Goal: Check status: Check status

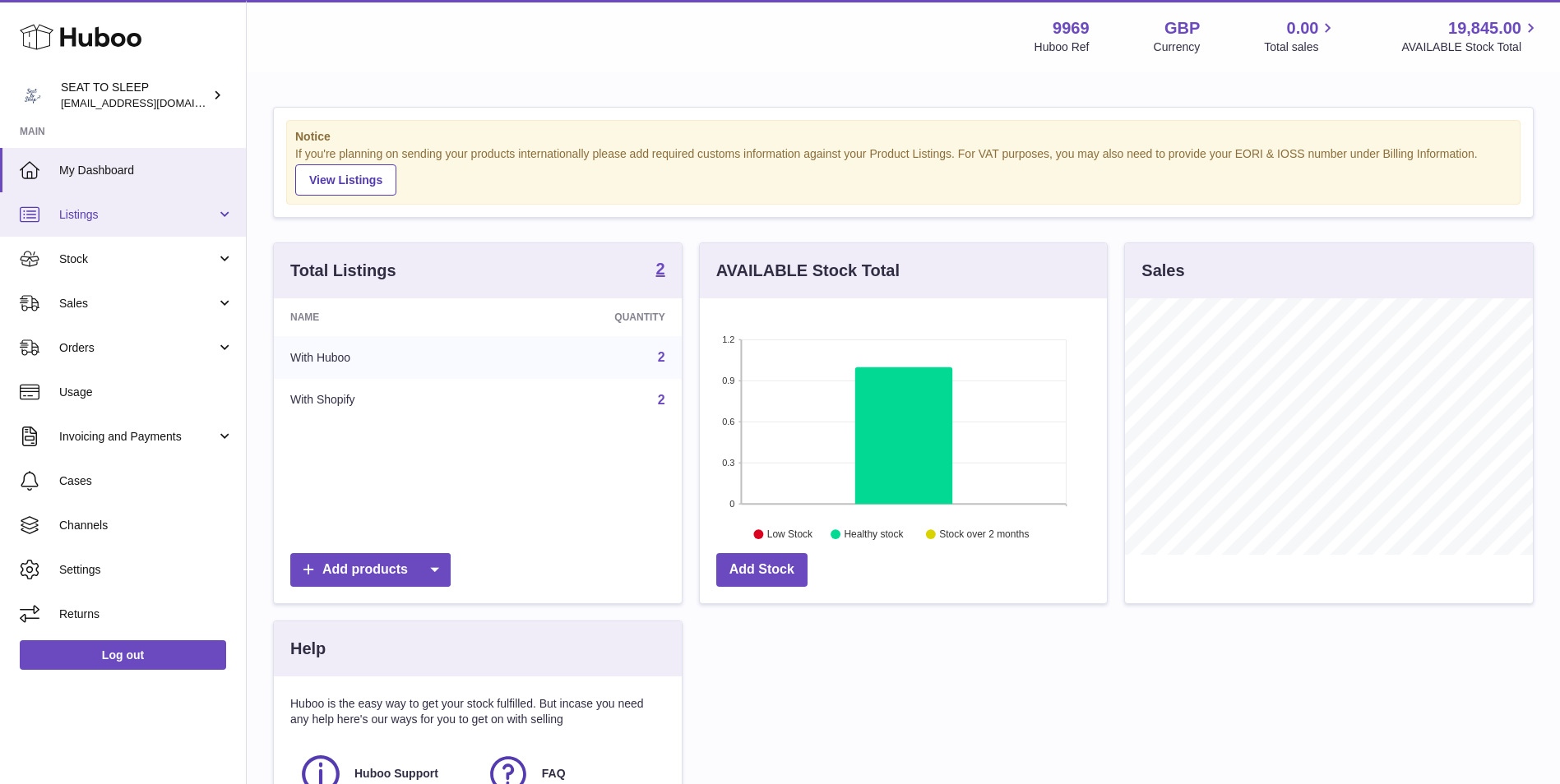
scroll to position [256, 407]
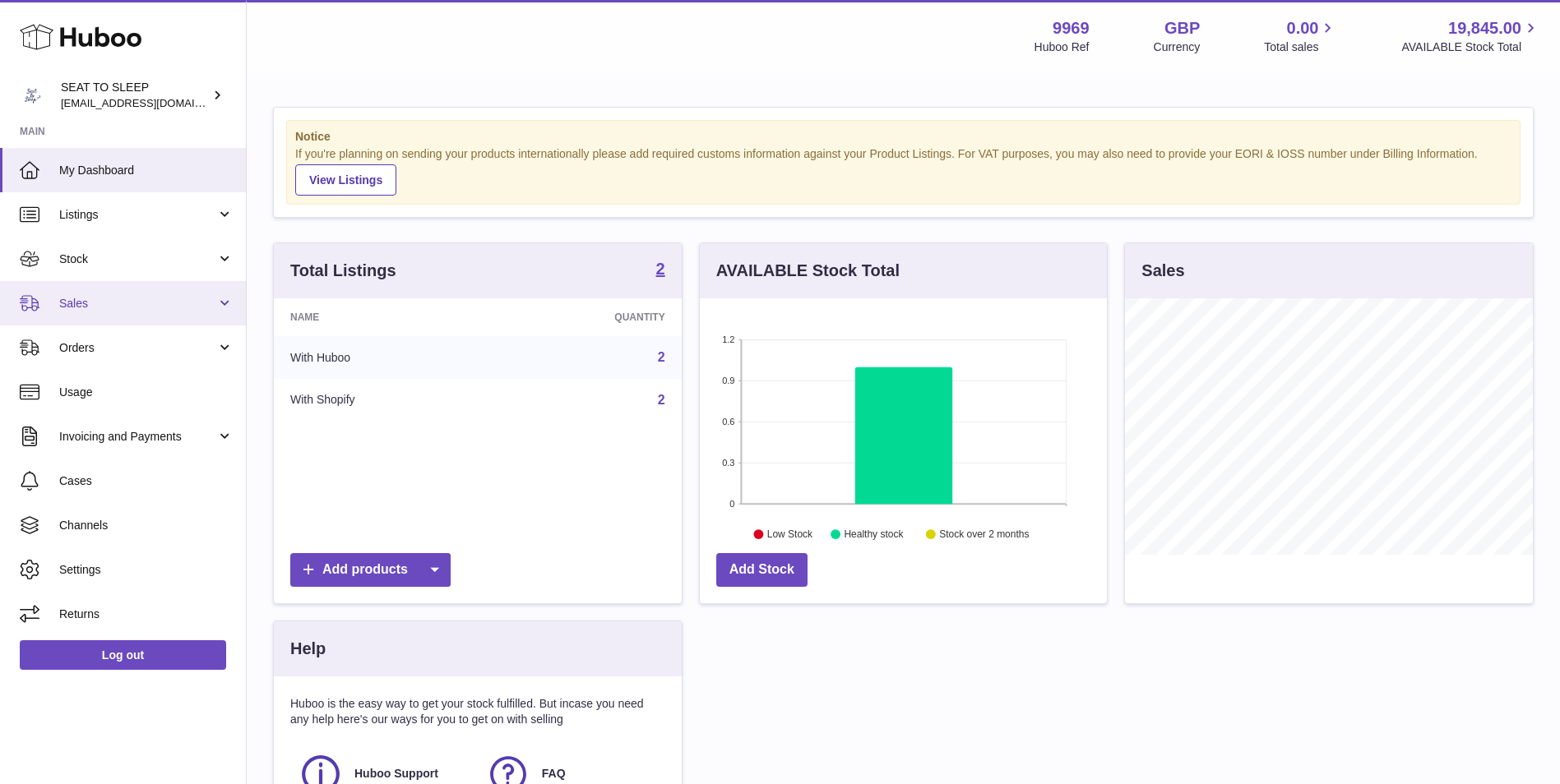
click at [119, 302] on span "Sales" at bounding box center [137, 304] width 157 height 16
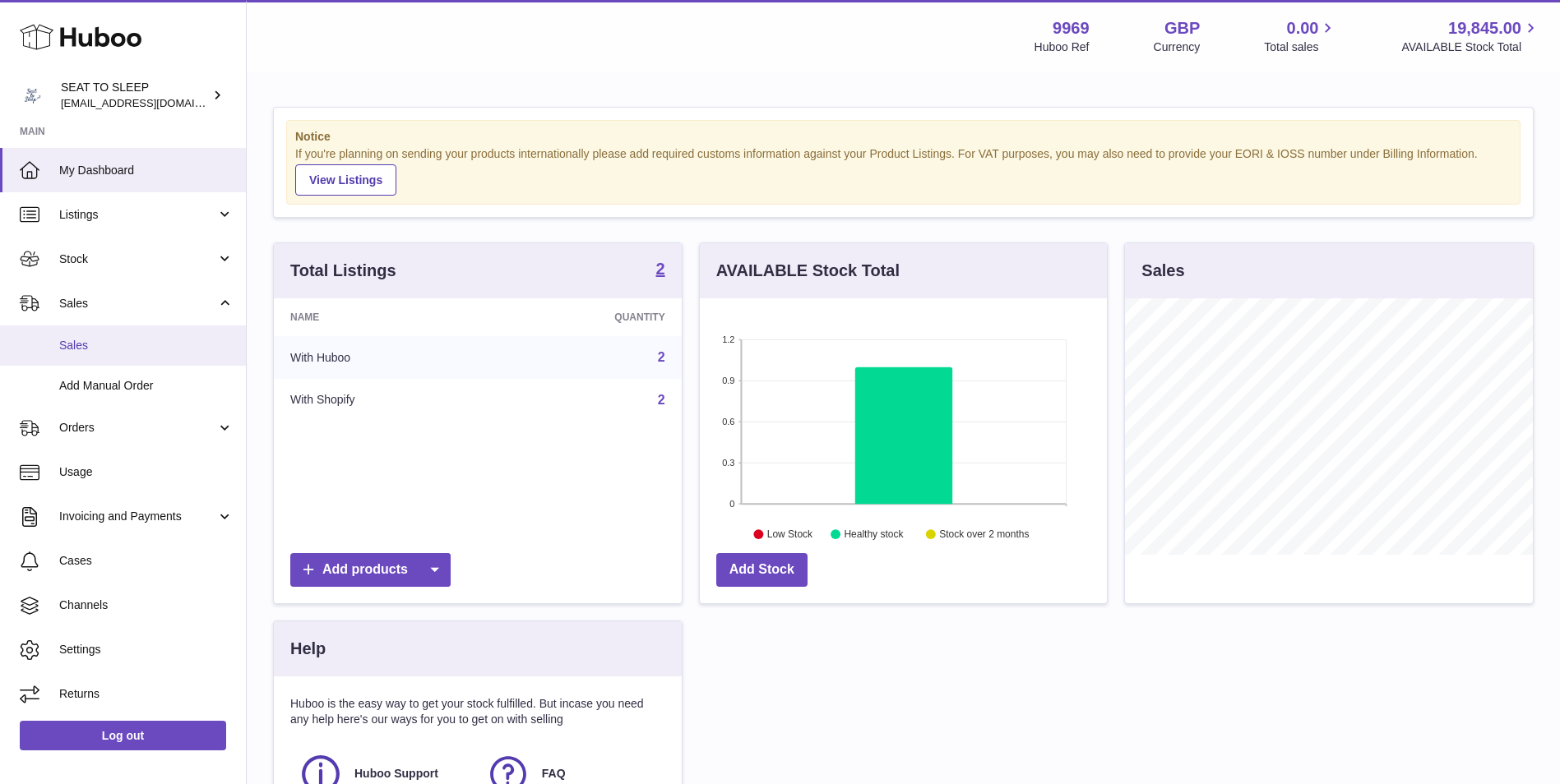
click at [119, 341] on span "Sales" at bounding box center [146, 346] width 174 height 16
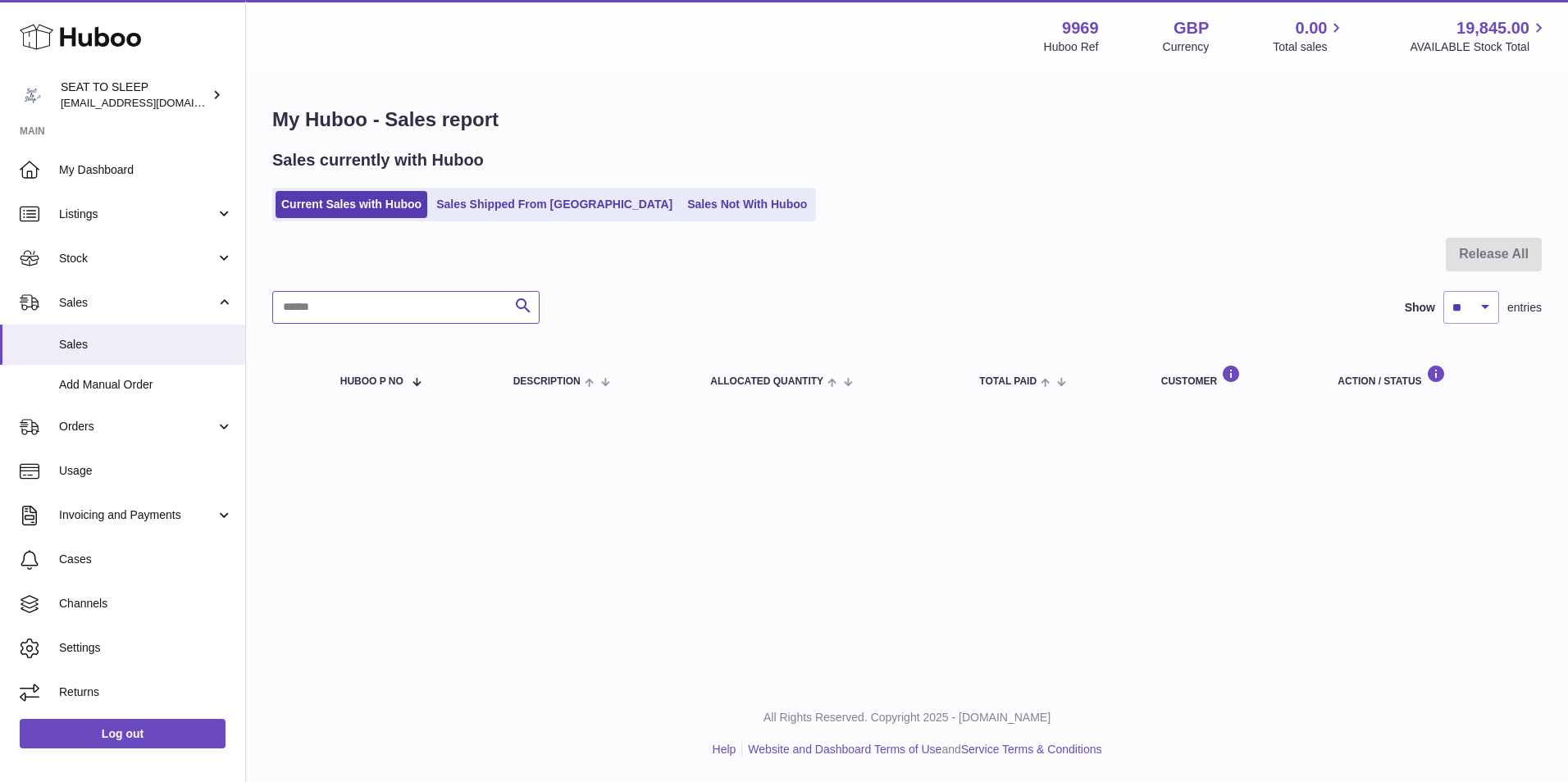
click at [487, 317] on input "text" at bounding box center [405, 308] width 267 height 33
click at [505, 221] on ul "Current Sales with Huboo Sales Shipped From Huboo Sales Not With Huboo" at bounding box center [544, 204] width 544 height 34
click at [507, 213] on link "Sales Shipped From Huboo" at bounding box center [554, 205] width 248 height 27
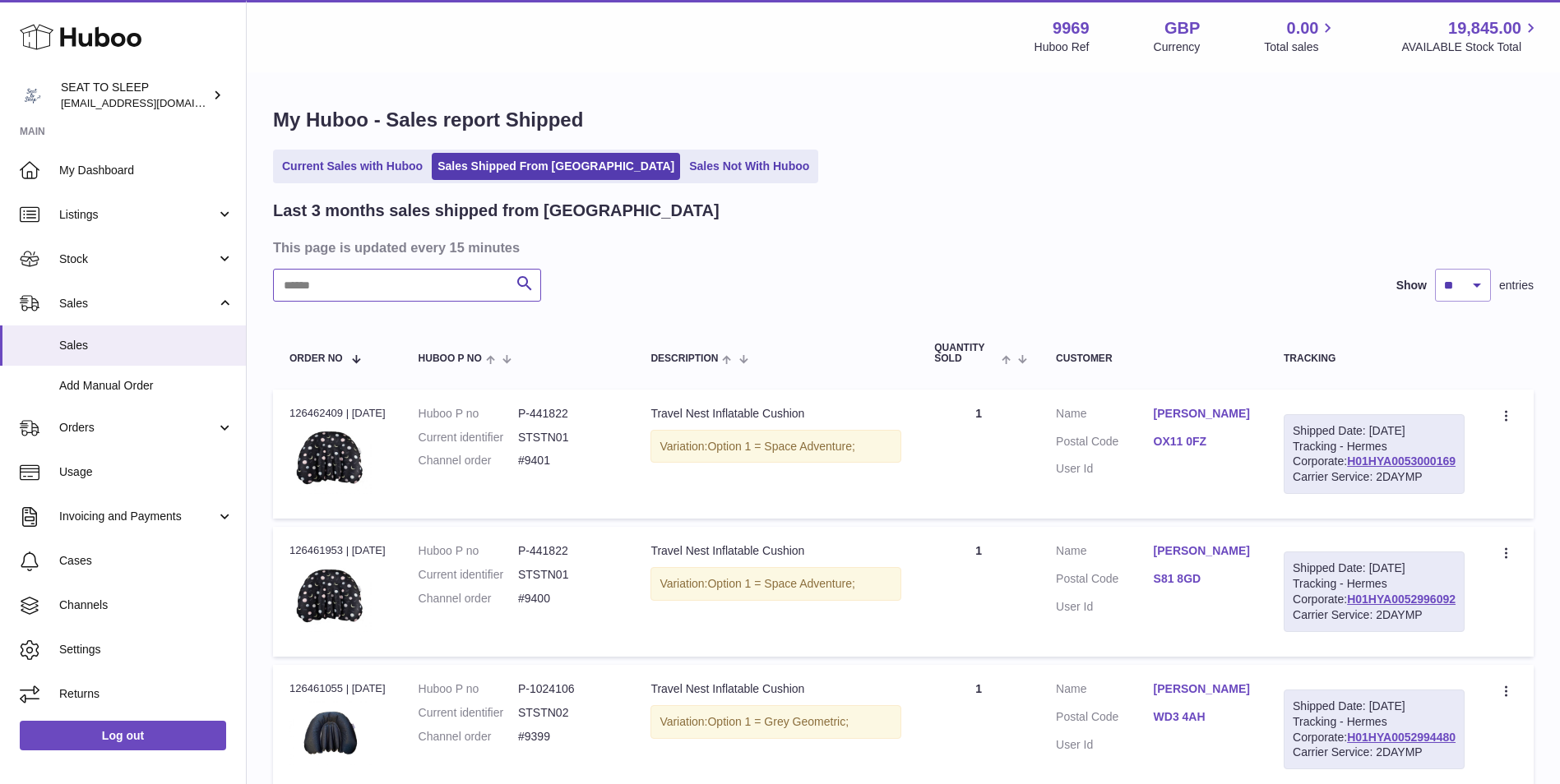
click at [436, 286] on input "text" at bounding box center [406, 285] width 268 height 33
paste input "****"
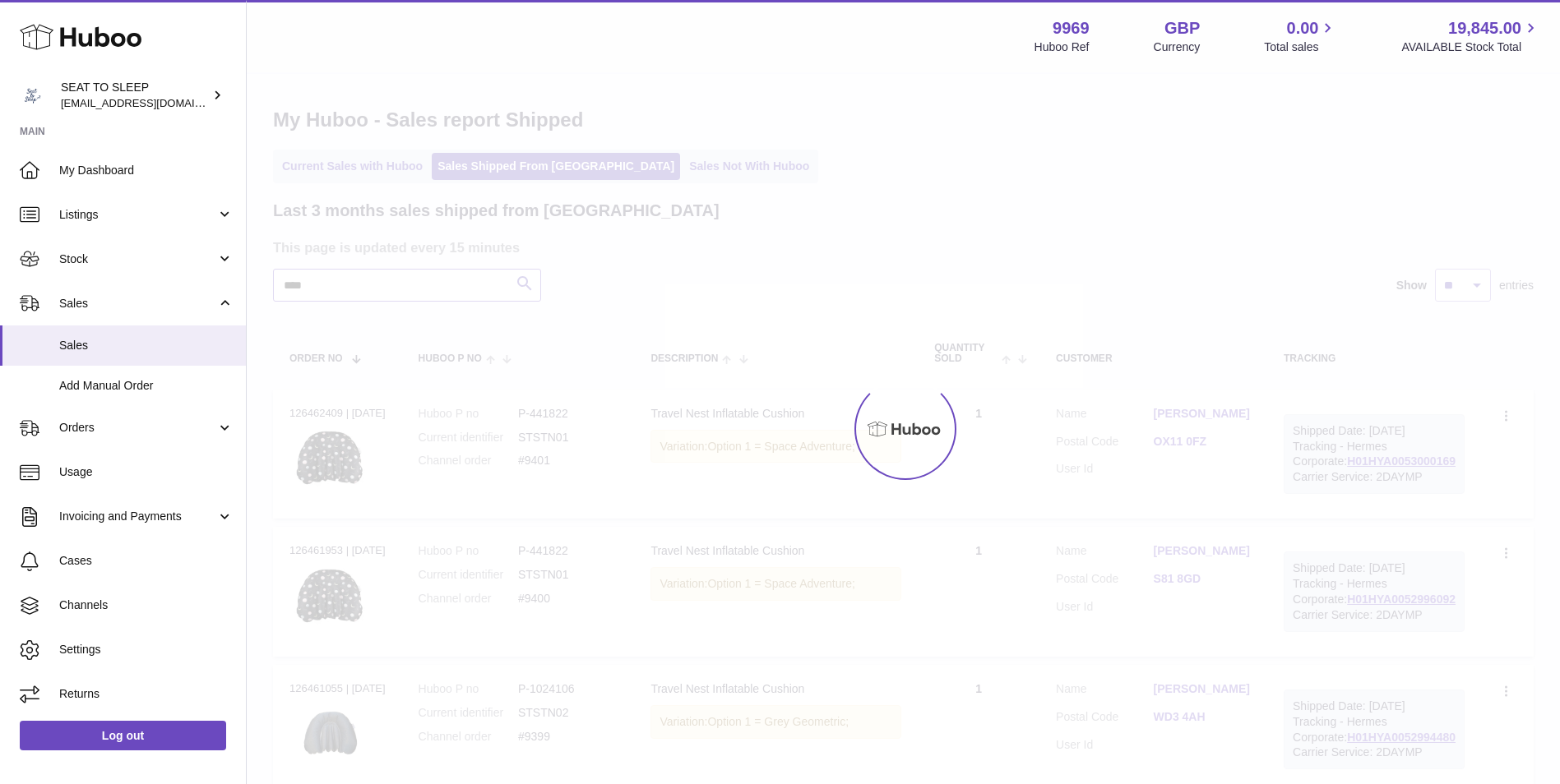
type input "****"
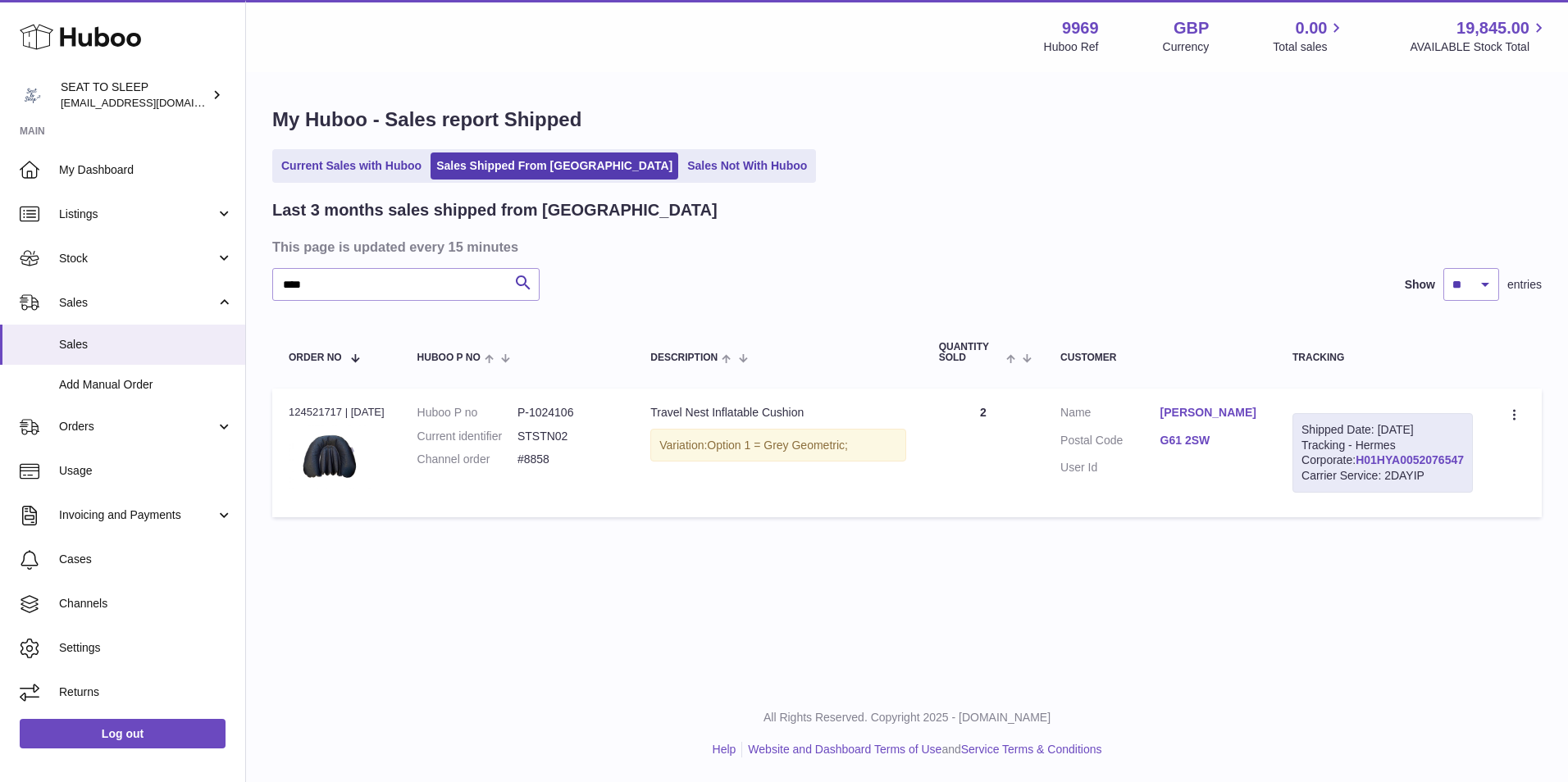
click at [1366, 466] on link "H01HYA0052076547" at bounding box center [1409, 460] width 108 height 14
click at [1198, 442] on link "G61 2SW" at bounding box center [1210, 441] width 99 height 16
